Goal: Information Seeking & Learning: Check status

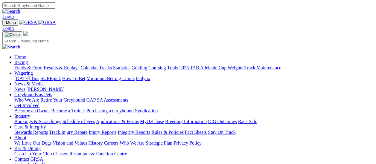
click at [65, 65] on link "Results & Replays" at bounding box center [62, 67] width 36 height 5
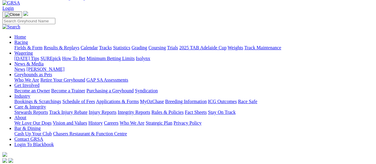
scroll to position [60, 0]
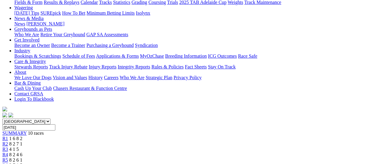
scroll to position [90, 0]
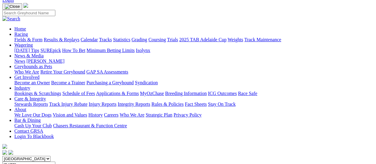
scroll to position [0, 0]
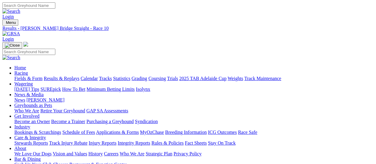
click at [15, 76] on link "Fields & Form" at bounding box center [28, 78] width 28 height 5
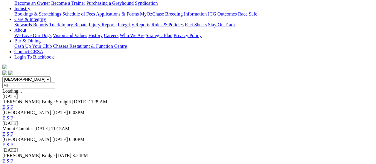
scroll to position [120, 0]
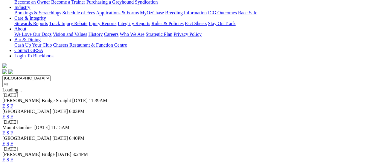
click at [13, 157] on link "F" at bounding box center [11, 159] width 3 height 5
